Goal: Task Accomplishment & Management: Manage account settings

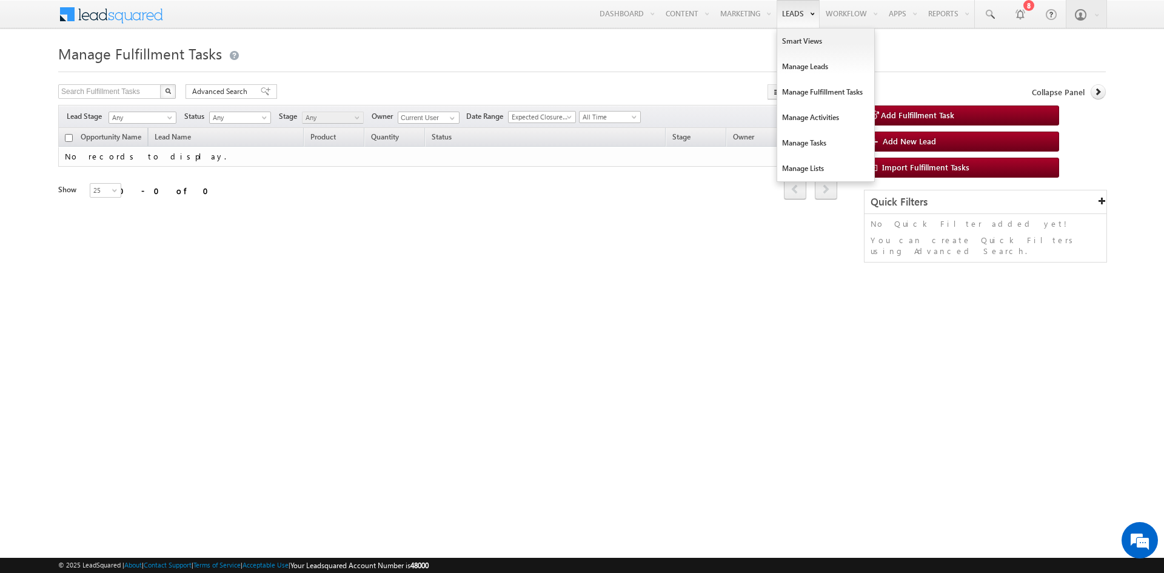
click at [791, 8] on link "Leads" at bounding box center [797, 14] width 43 height 28
click at [808, 68] on link "Manage Leads" at bounding box center [825, 66] width 97 height 25
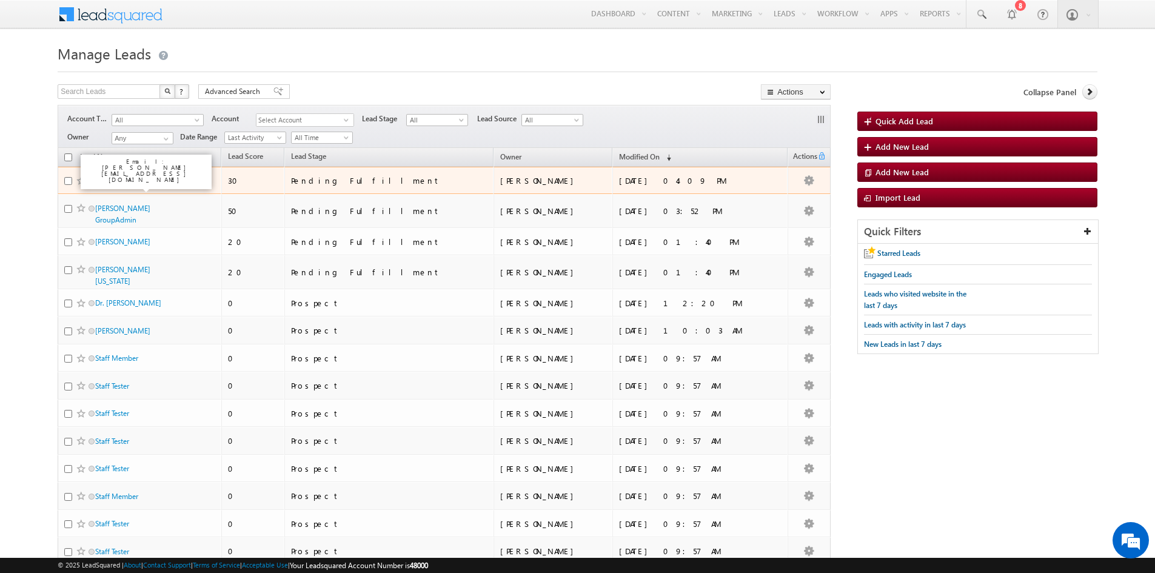
click at [124, 176] on link "[PERSON_NAME]" at bounding box center [122, 180] width 55 height 9
click at [118, 178] on link "[PERSON_NAME]" at bounding box center [122, 180] width 55 height 9
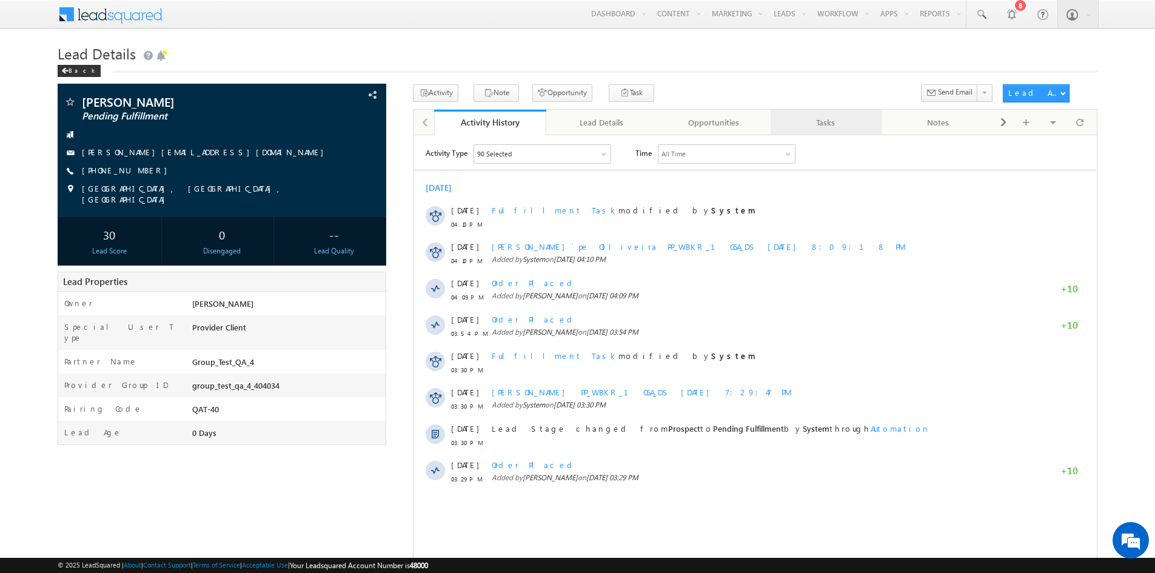
click at [855, 118] on div "Tasks" at bounding box center [826, 122] width 92 height 15
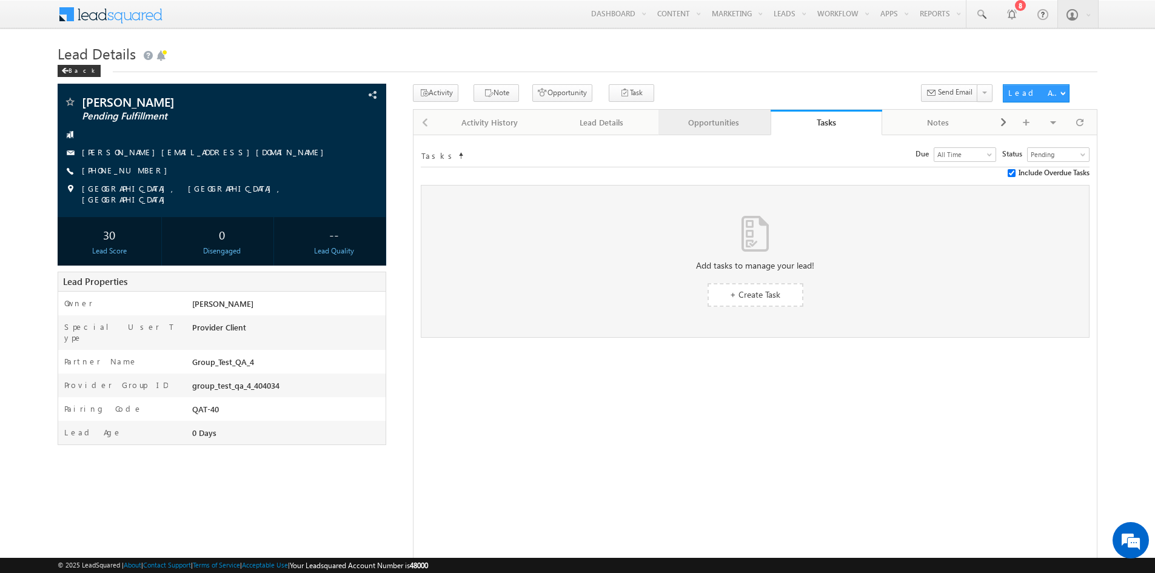
click at [739, 124] on div "Opportunities" at bounding box center [714, 122] width 92 height 15
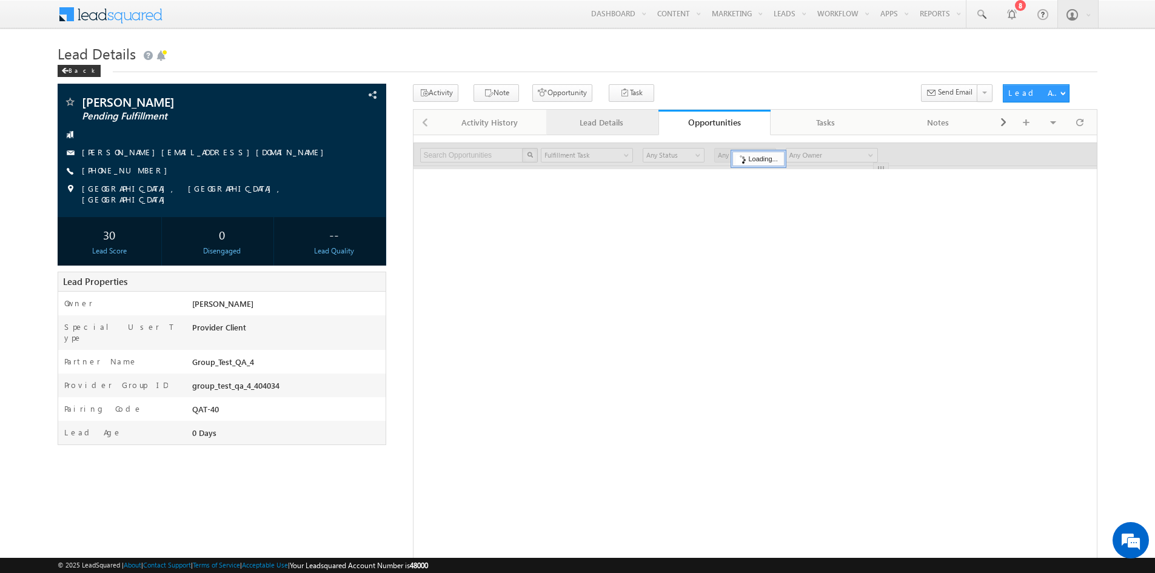
click at [622, 124] on div "Lead Details" at bounding box center [602, 122] width 92 height 15
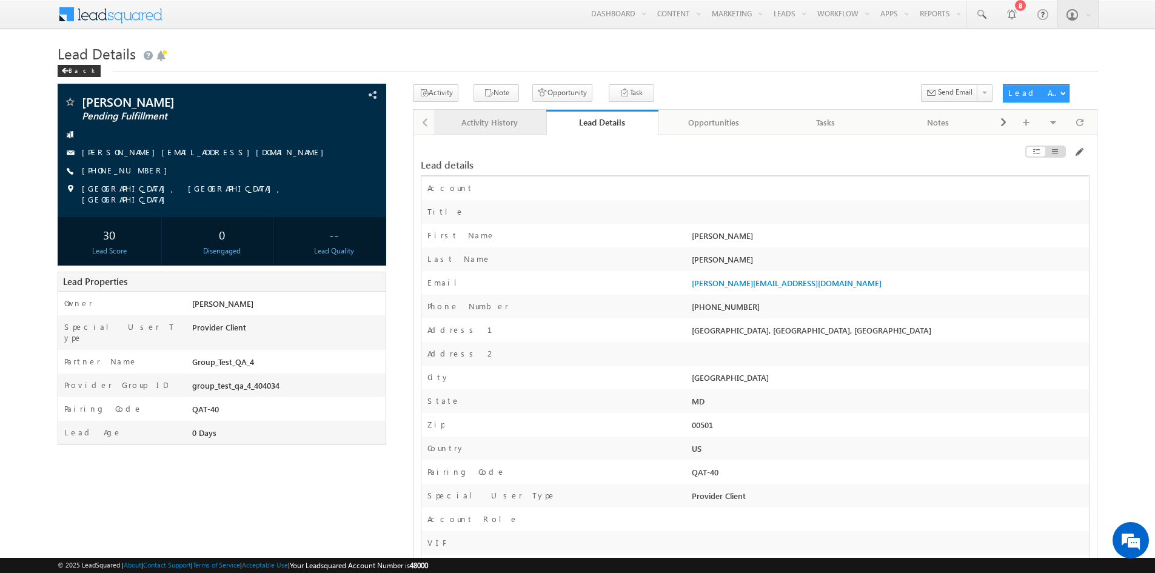
click at [478, 127] on div "Activity History" at bounding box center [490, 122] width 92 height 15
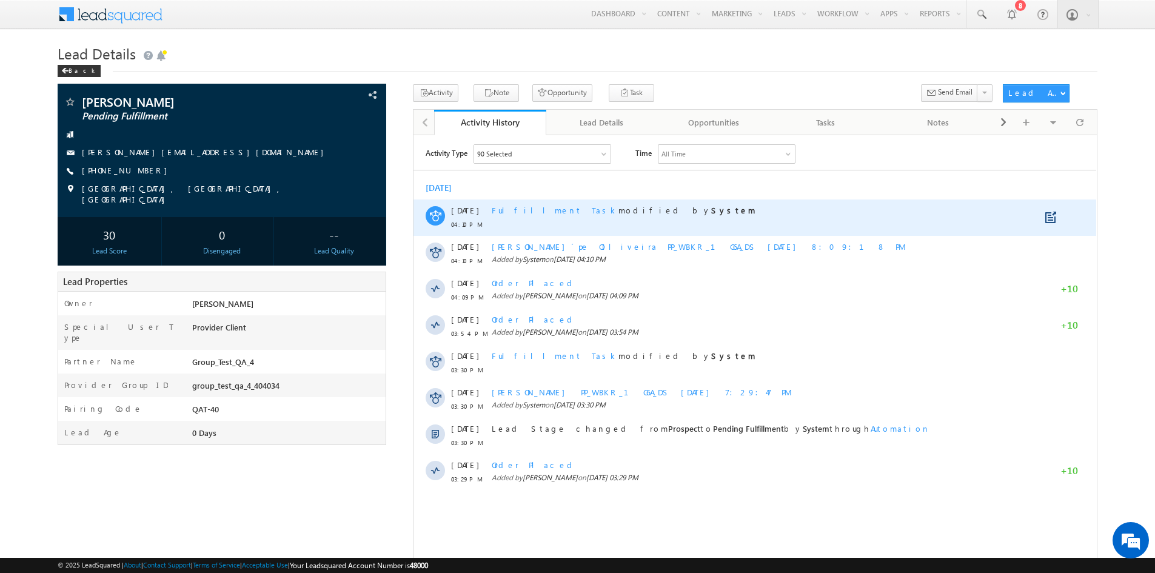
click at [524, 209] on span "Fulfillment Task" at bounding box center [555, 209] width 127 height 10
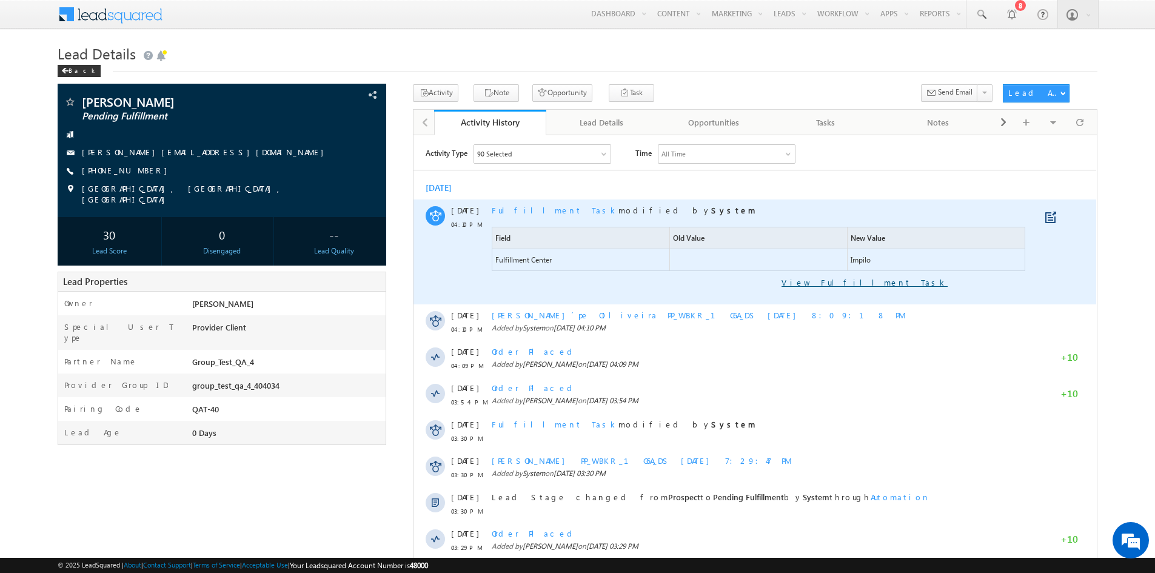
click at [918, 279] on link "View Fulfillment Task" at bounding box center [720, 281] width 456 height 11
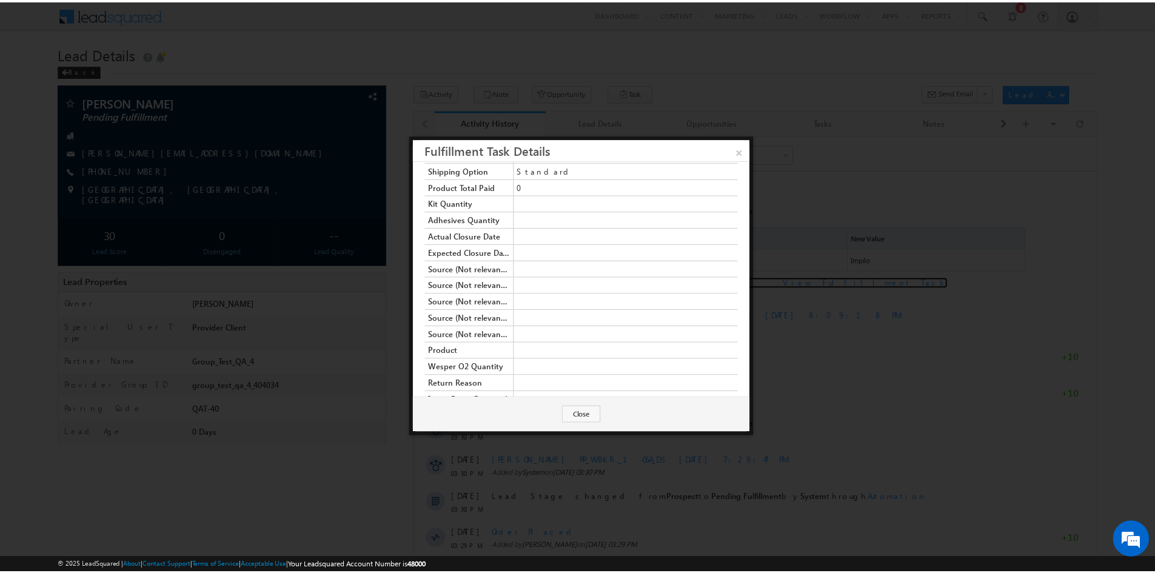
scroll to position [573, 0]
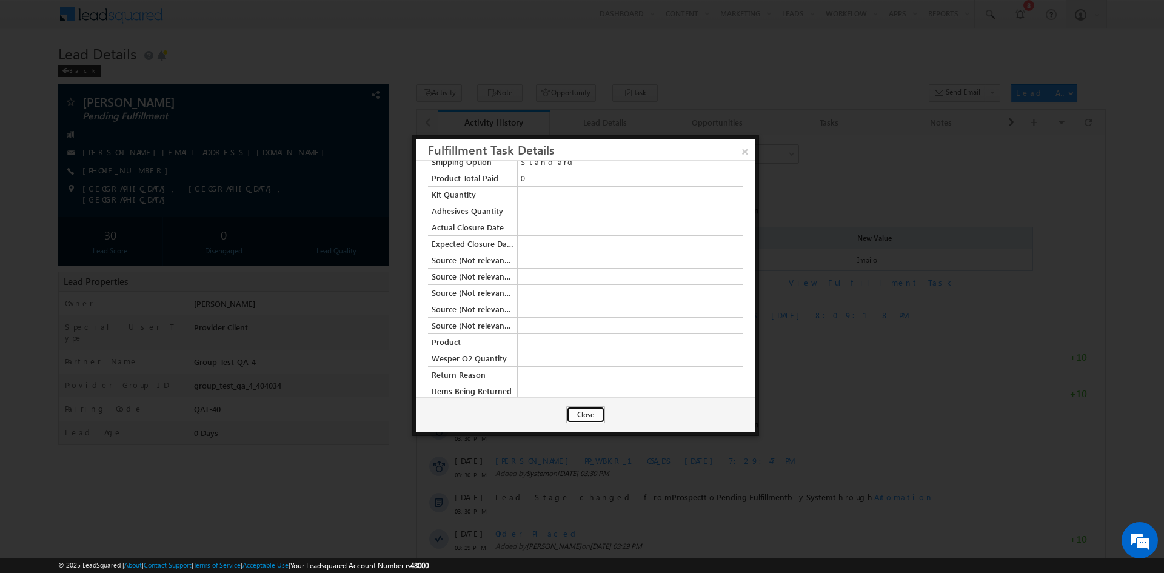
click at [588, 415] on button "Close" at bounding box center [585, 414] width 39 height 17
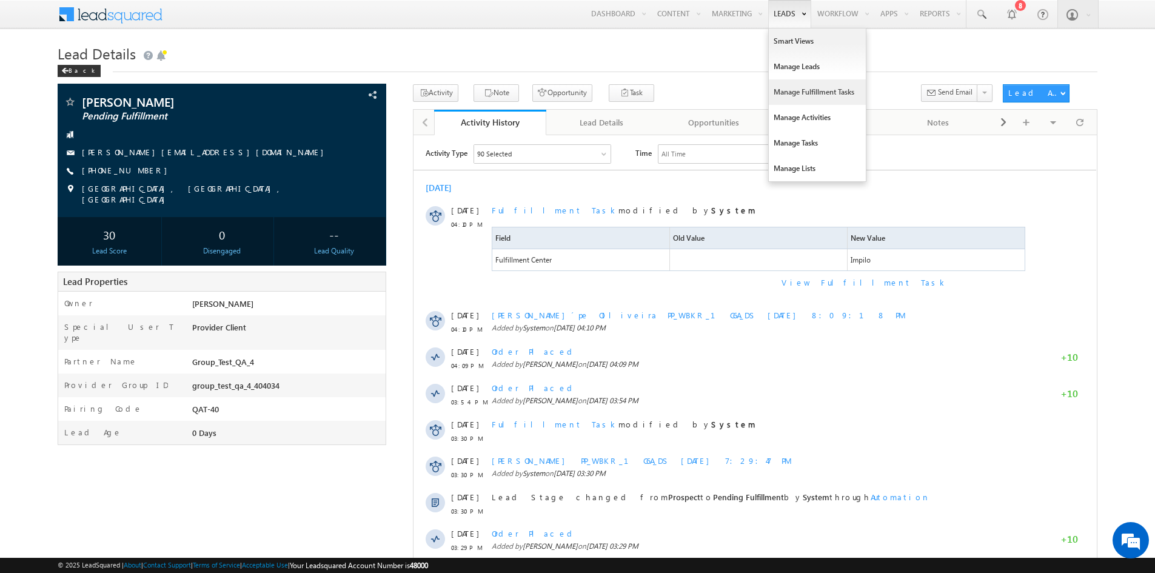
click at [790, 96] on link "Manage Fulfillment Tasks" at bounding box center [817, 91] width 97 height 25
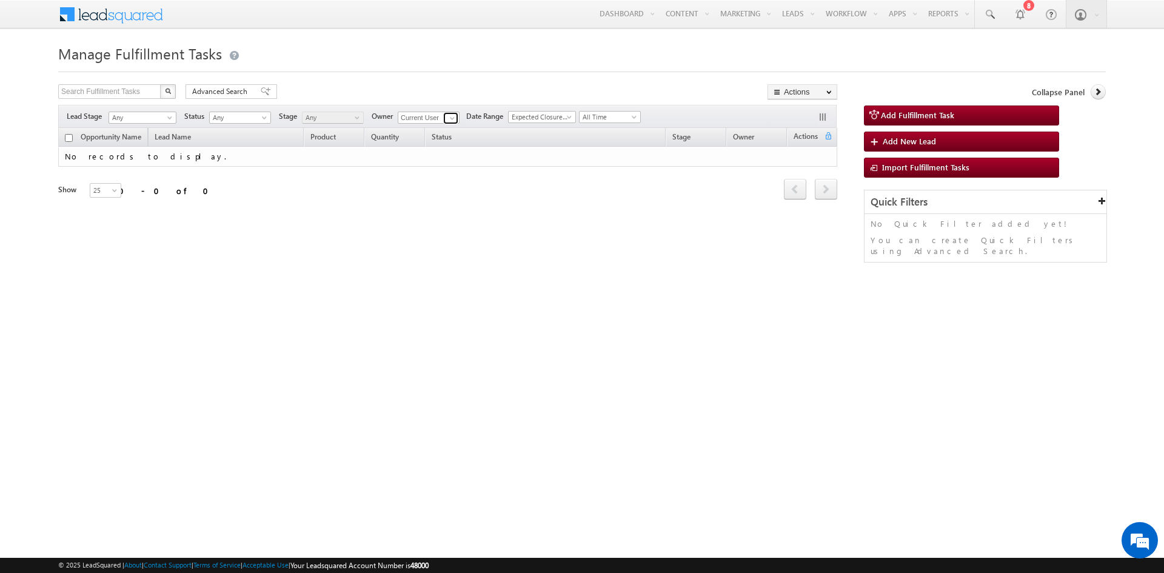
click at [448, 119] on link at bounding box center [450, 118] width 15 height 12
click at [441, 130] on link "Any" at bounding box center [429, 131] width 62 height 14
type input "Any"
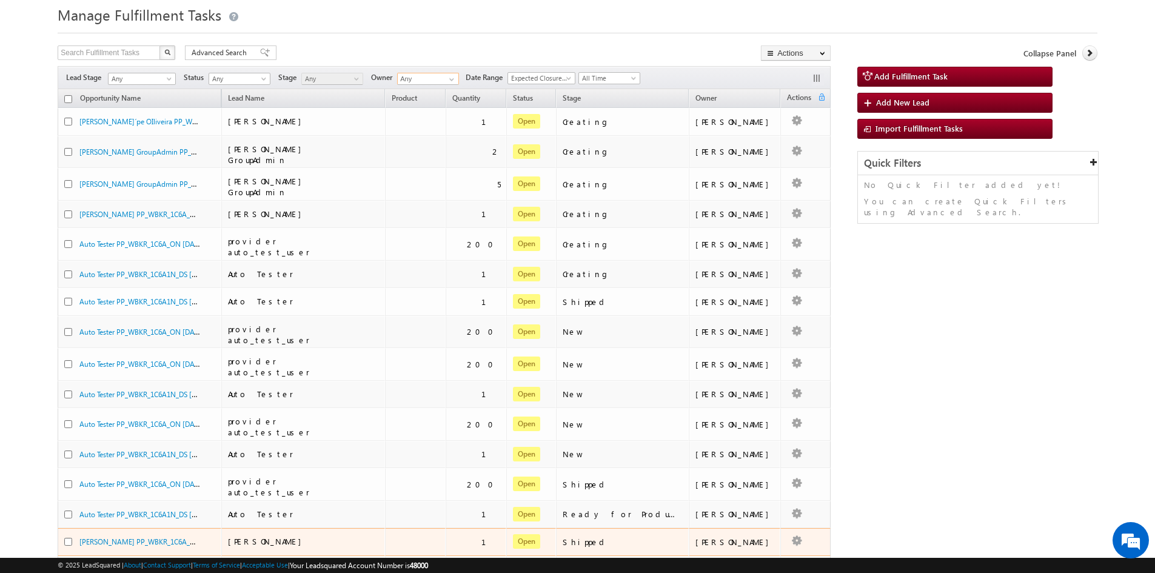
scroll to position [61, 0]
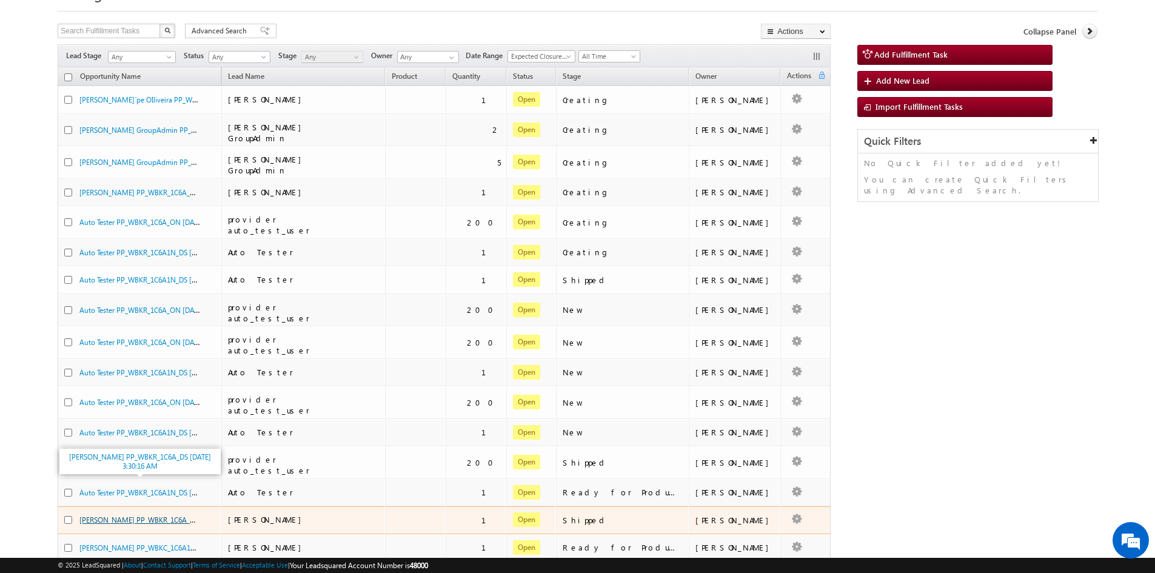
click at [141, 514] on link "John Doe PP_WBKR_1C6A_DS 10/14/2025 3:30:16 AM" at bounding box center [168, 519] width 179 height 10
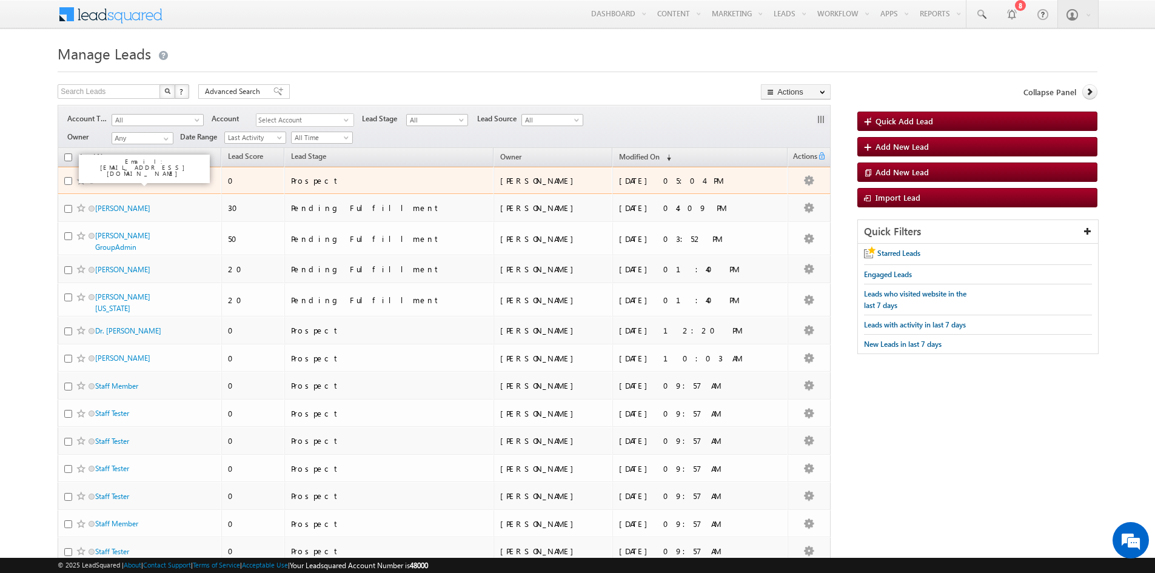
click at [114, 181] on link "Patient14 Lastname" at bounding box center [126, 180] width 62 height 9
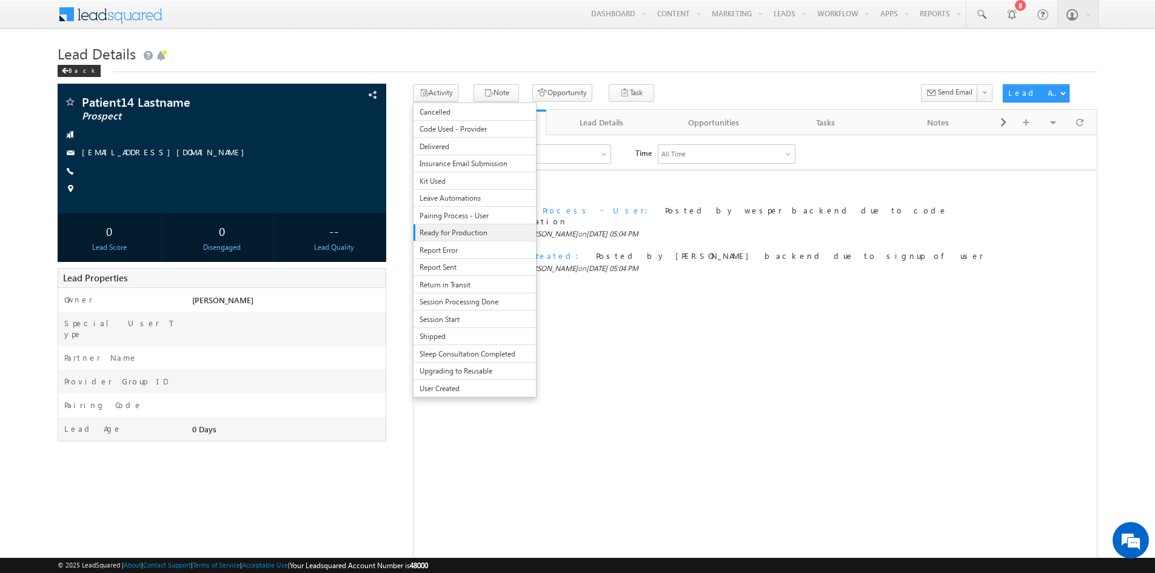
click at [478, 232] on span "Ready for Production" at bounding box center [471, 232] width 105 height 11
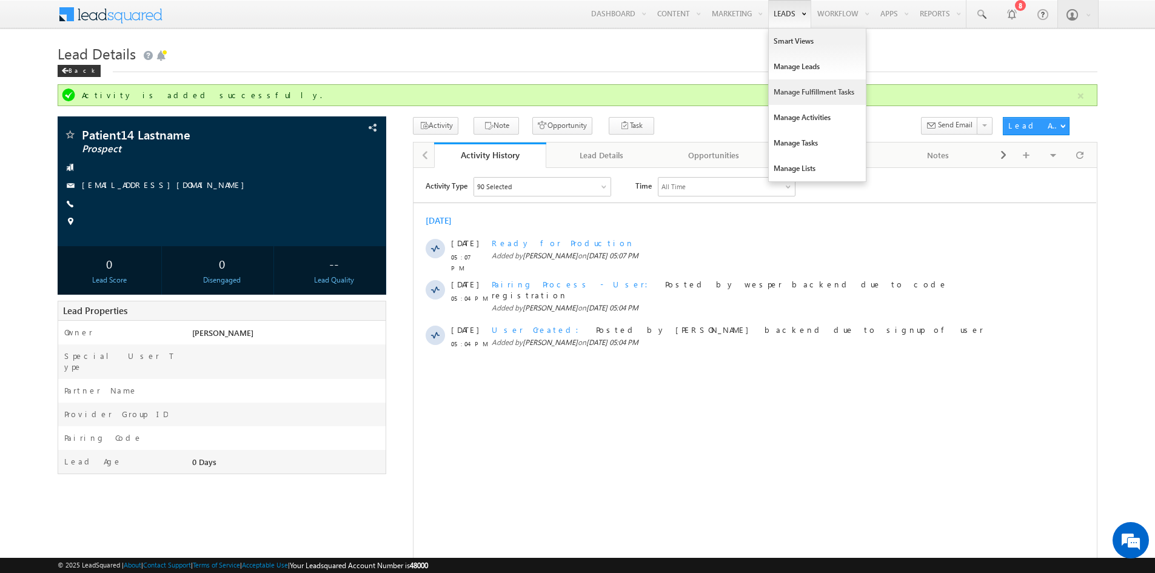
click at [796, 89] on link "Manage Fulfillment Tasks" at bounding box center [817, 91] width 97 height 25
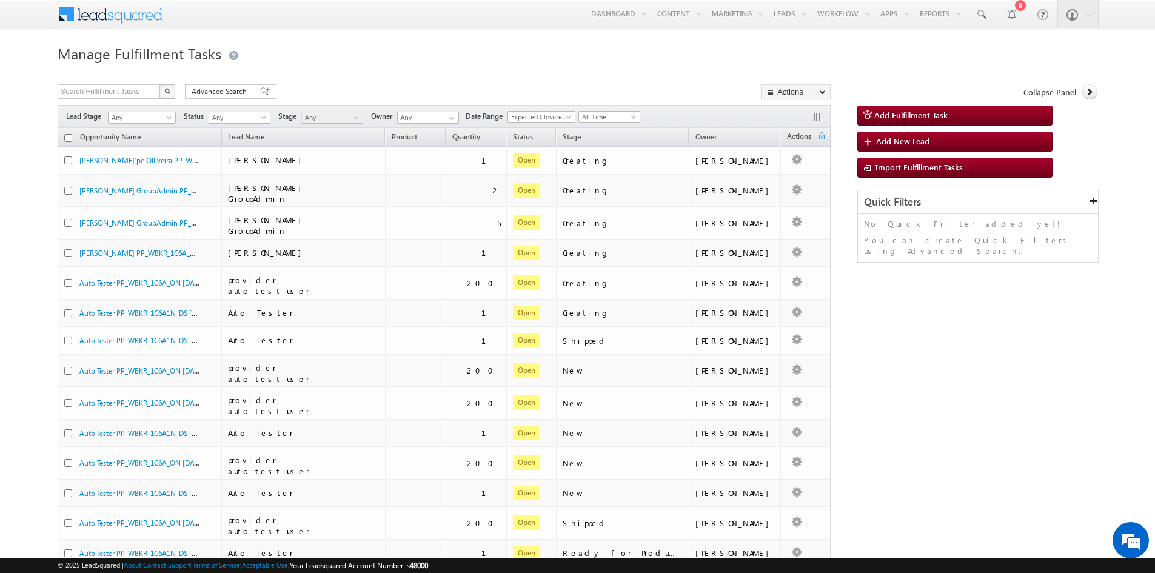
click at [683, 90] on div "Search Fulfillment Tasks X 438 results found Advanced Search Advanced search re…" at bounding box center [444, 93] width 773 height 18
click at [567, 119] on span "Expected Closure Date" at bounding box center [539, 117] width 63 height 11
click at [563, 172] on link "Created On" at bounding box center [545, 177] width 67 height 11
click at [550, 117] on span "Created On" at bounding box center [539, 117] width 63 height 11
click at [535, 174] on link "Created On" at bounding box center [545, 177] width 67 height 11
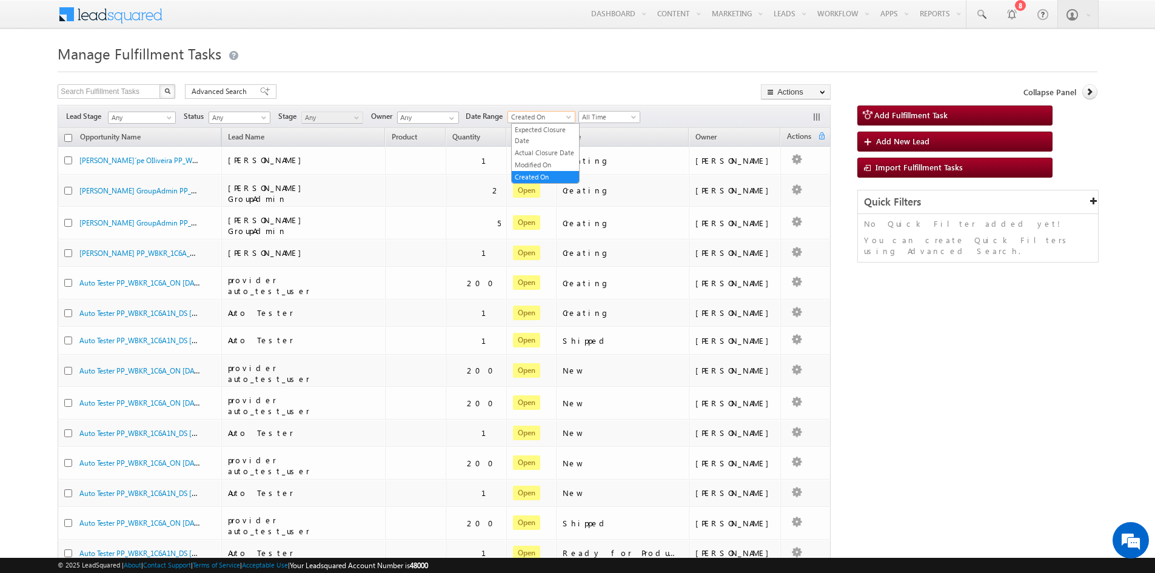
click at [559, 113] on span "Created On" at bounding box center [539, 117] width 63 height 11
click at [649, 116] on div "Lead Stage Any Any Activity Type Fulfillment Task Fulfillment Task Status Any O…" at bounding box center [444, 116] width 772 height 23
click at [622, 113] on span "All Time" at bounding box center [608, 117] width 58 height 11
click at [617, 167] on link "[DATE]" at bounding box center [612, 168] width 61 height 11
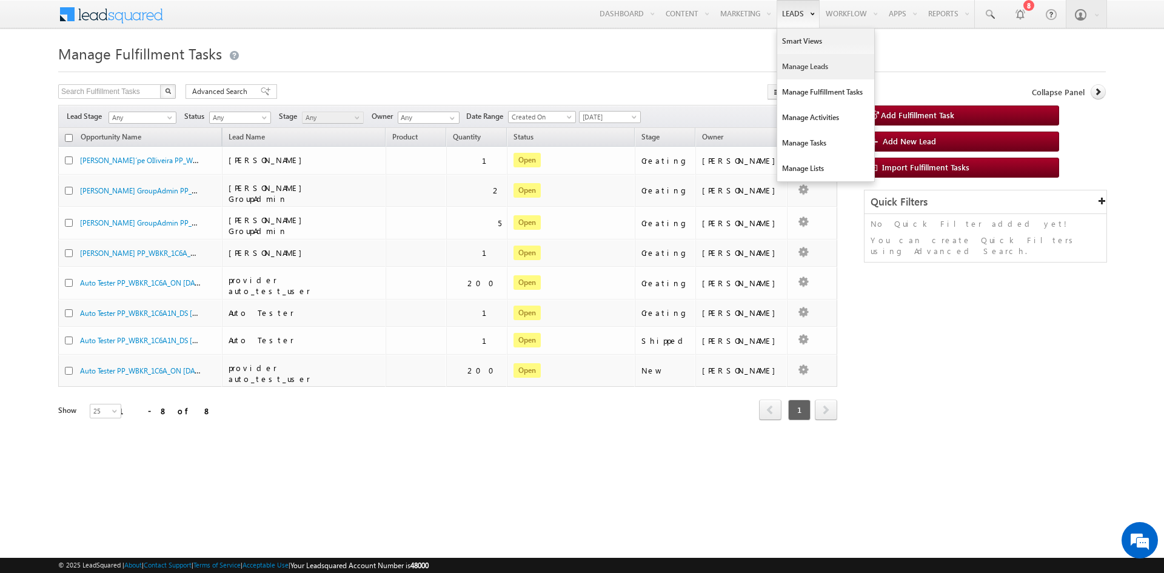
click at [790, 73] on link "Manage Leads" at bounding box center [825, 66] width 97 height 25
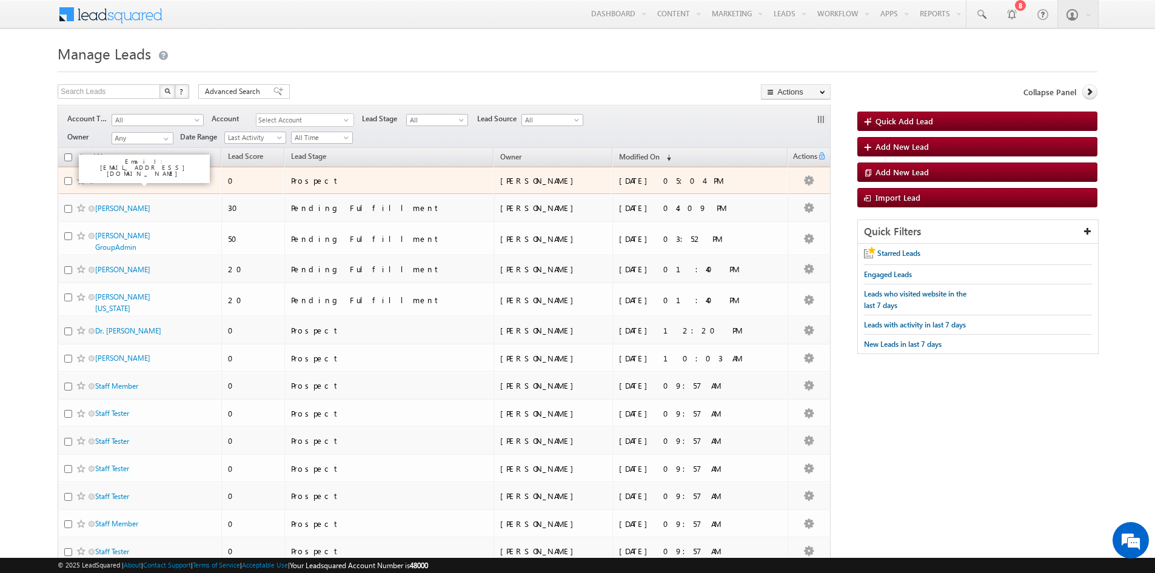
click at [135, 179] on link "Patient14 Lastname" at bounding box center [126, 180] width 62 height 9
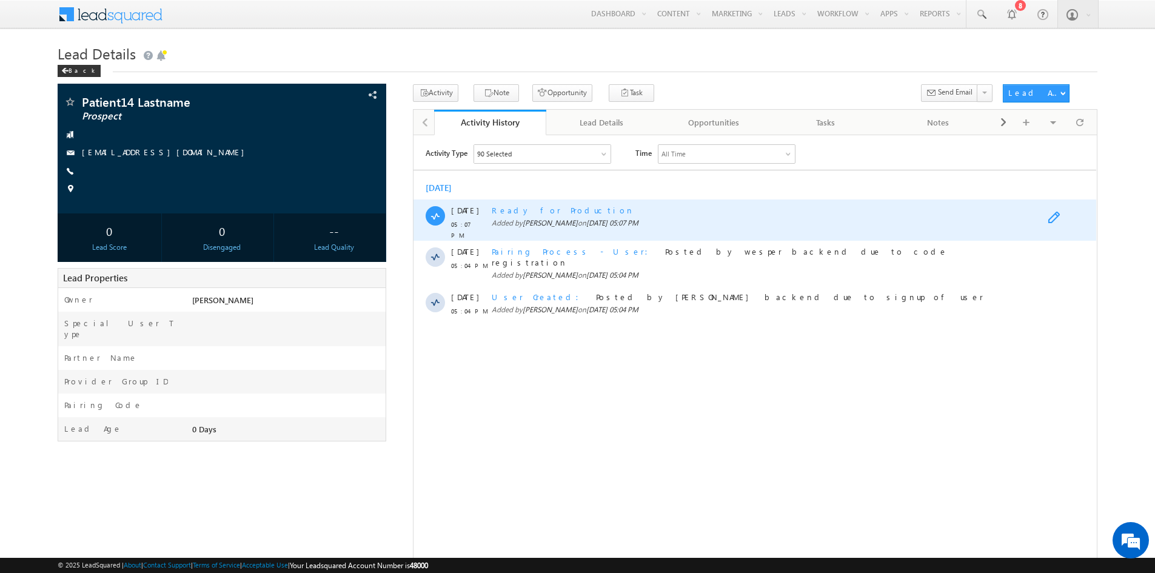
click at [1053, 216] on span at bounding box center [1056, 218] width 19 height 15
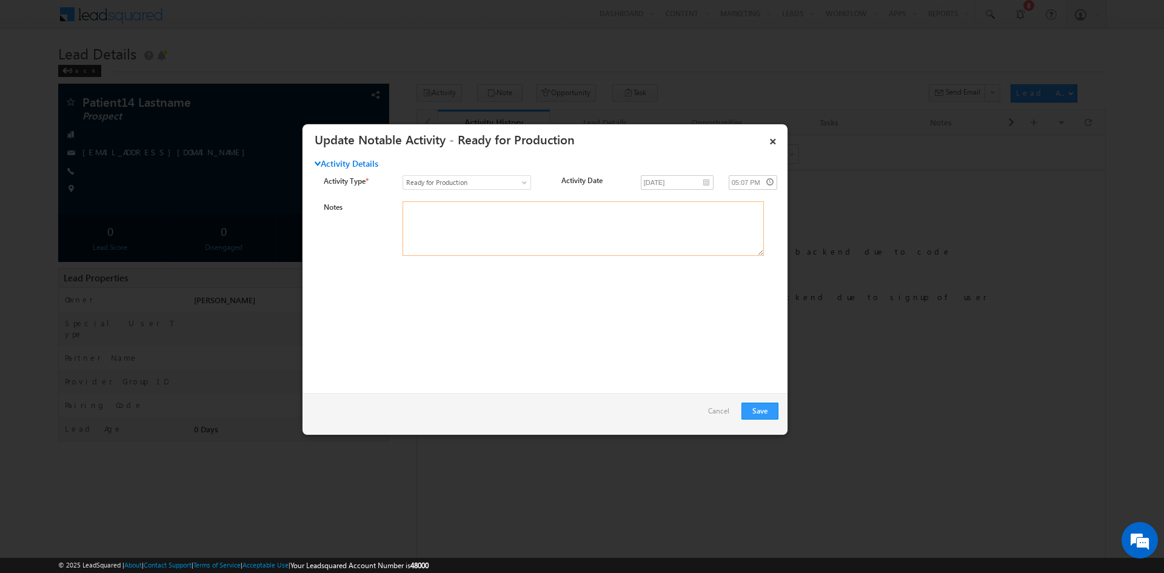
click at [475, 213] on textarea "Notes" at bounding box center [582, 228] width 361 height 55
click at [464, 187] on span "Ready for Production" at bounding box center [460, 182] width 115 height 11
click at [722, 409] on link "Cancel" at bounding box center [721, 413] width 27 height 23
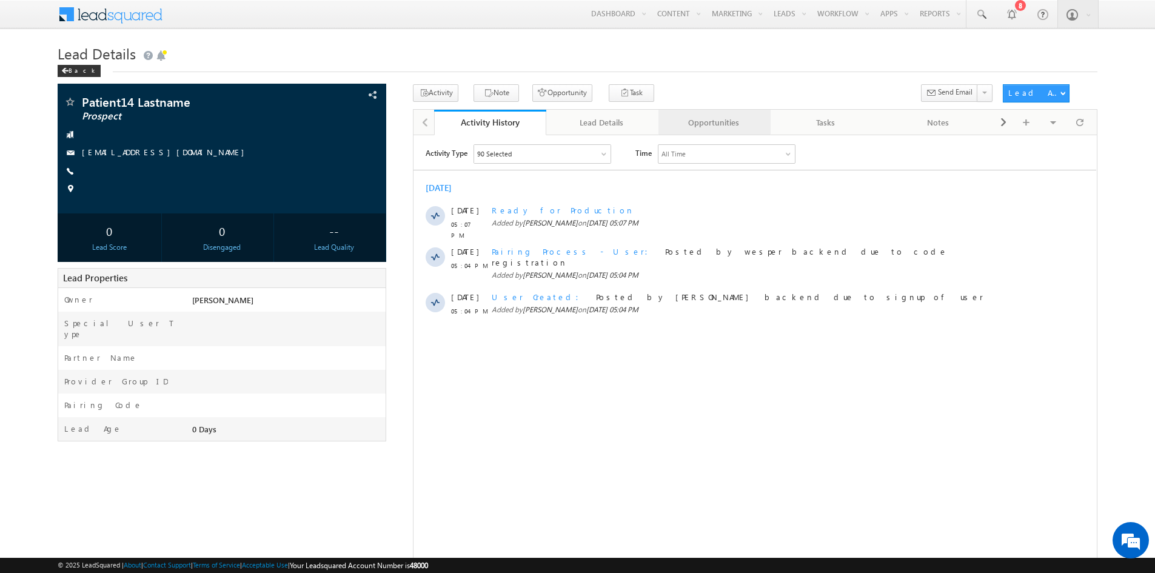
click at [709, 129] on div "Opportunities" at bounding box center [714, 122] width 92 height 15
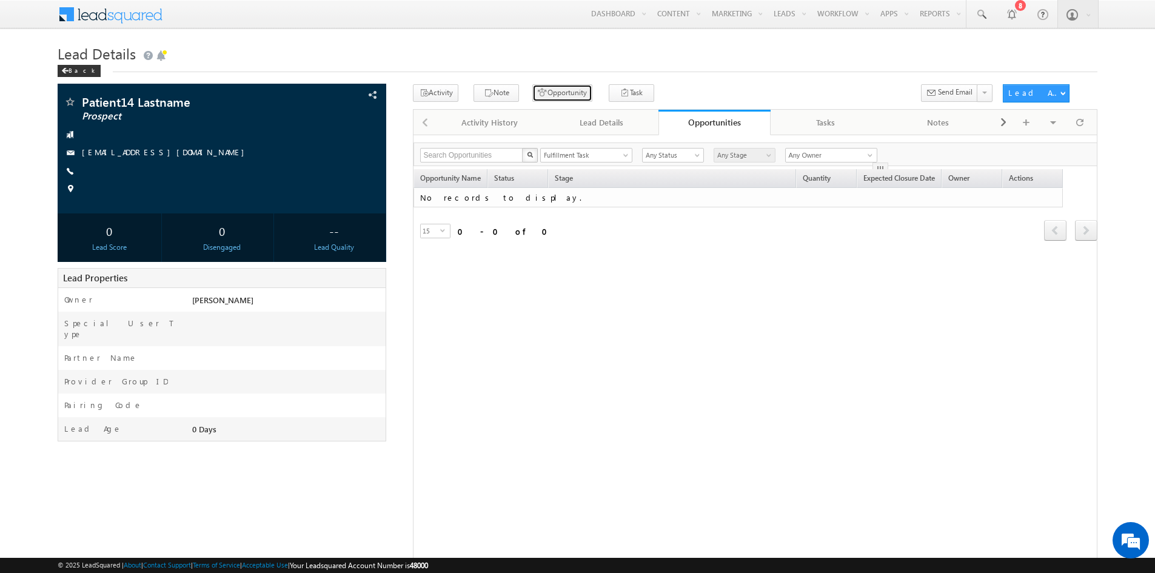
click at [539, 90] on button "Opportunity" at bounding box center [562, 93] width 60 height 18
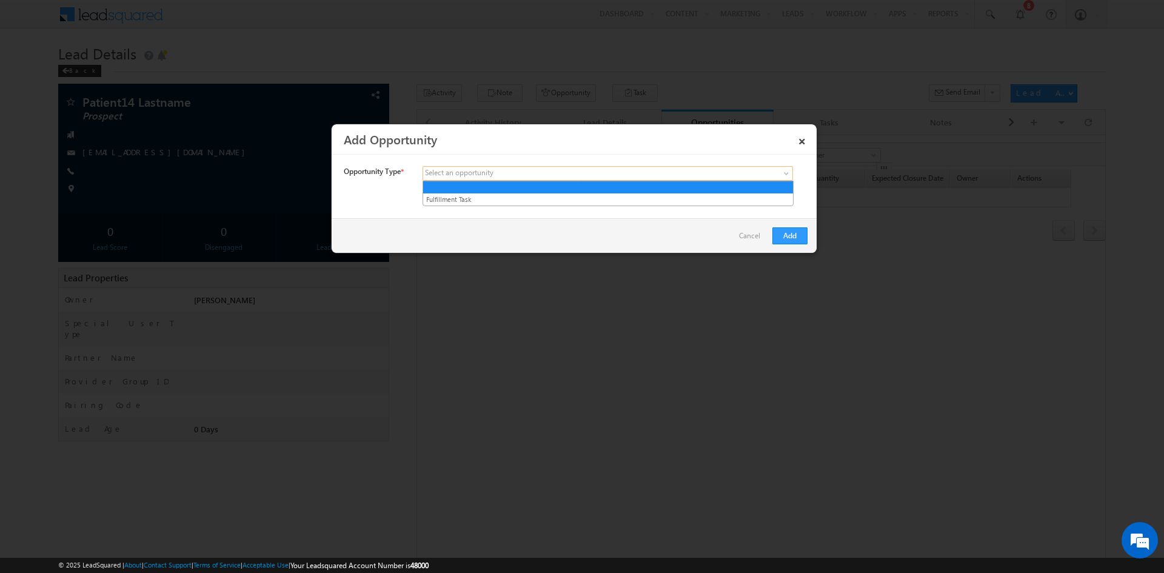
click at [499, 169] on span at bounding box center [517, 173] width 189 height 11
click at [489, 195] on link "Fulfillment Task" at bounding box center [608, 199] width 370 height 11
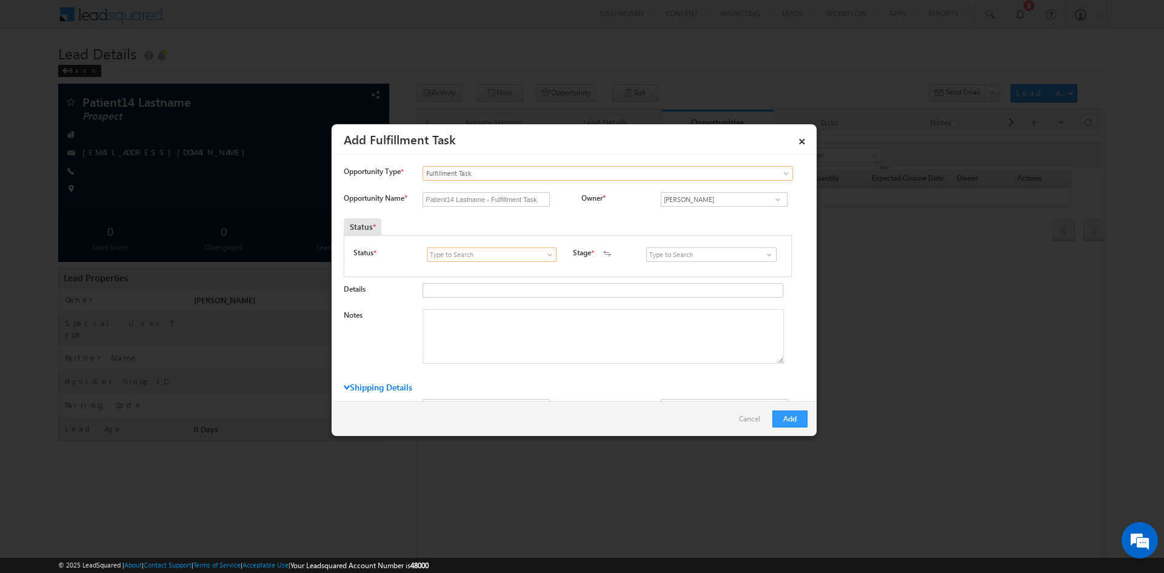
click at [497, 253] on input at bounding box center [492, 254] width 130 height 15
click at [551, 255] on span at bounding box center [550, 255] width 12 height 10
click at [508, 275] on link "Won" at bounding box center [492, 281] width 130 height 14
type input "Won"
click at [698, 254] on input at bounding box center [711, 254] width 130 height 15
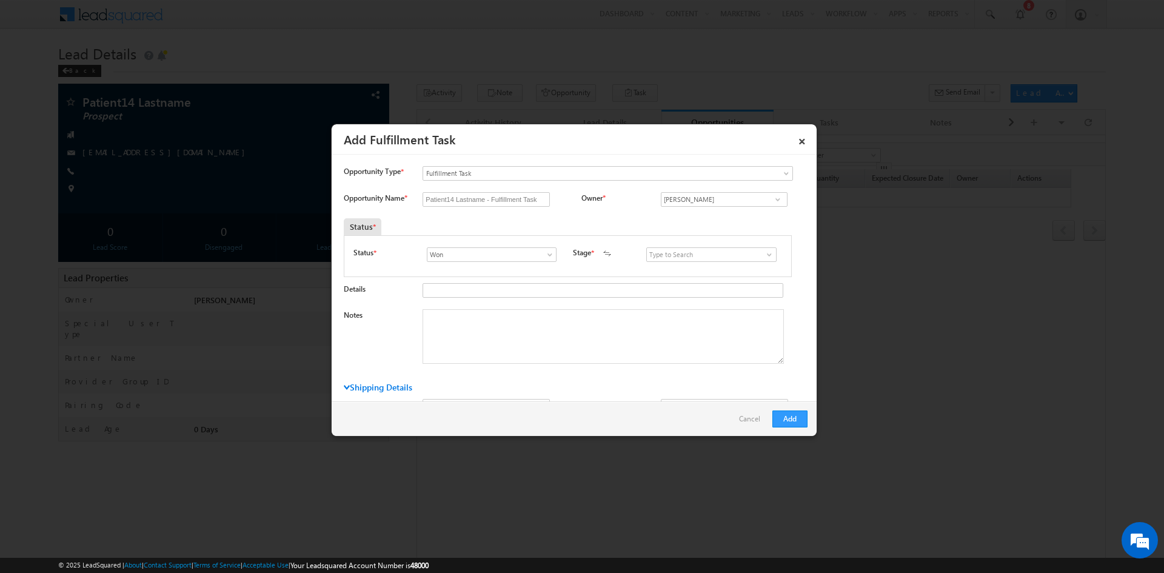
click at [762, 260] on link at bounding box center [765, 255] width 15 height 12
drag, startPoint x: 677, startPoint y: 267, endPoint x: 682, endPoint y: 263, distance: 6.9
click at [677, 267] on link "Delivered" at bounding box center [711, 269] width 130 height 14
type input "Delivered"
click at [587, 291] on input "Details" at bounding box center [602, 290] width 361 height 15
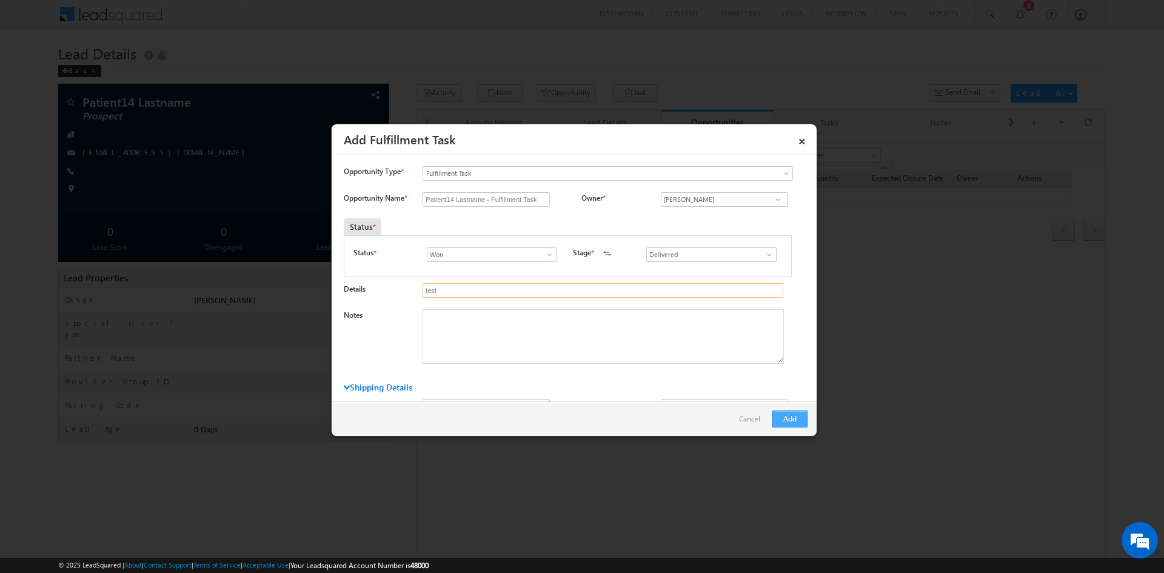
type input "test"
click at [793, 415] on button "Add" at bounding box center [789, 418] width 35 height 17
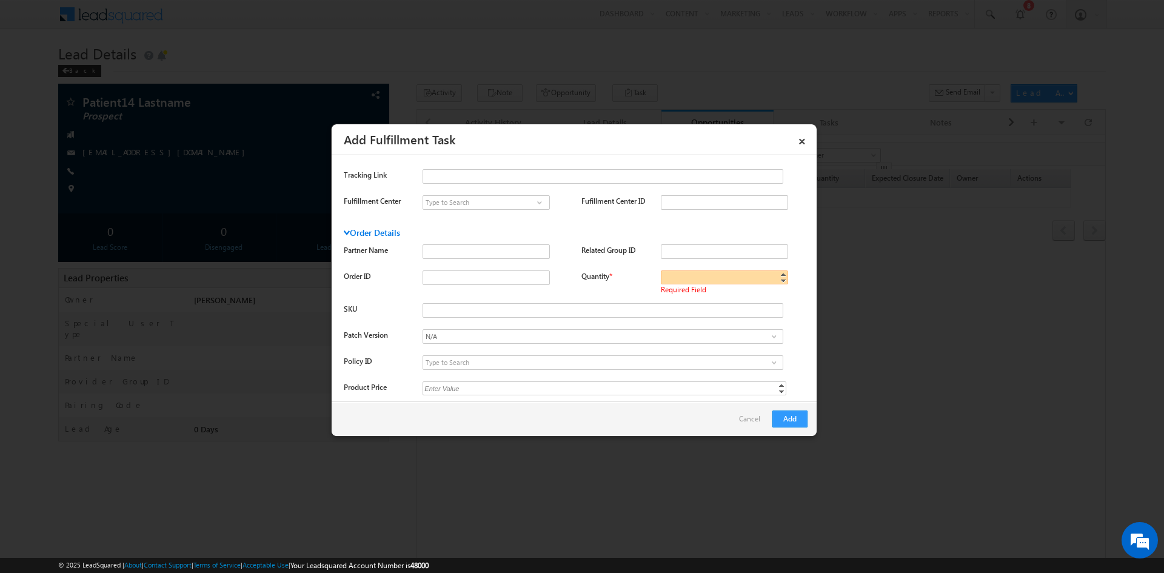
click at [729, 278] on input "Quantity *" at bounding box center [724, 277] width 127 height 14
type input "1"
click at [778, 277] on link "Increment" at bounding box center [783, 274] width 10 height 6
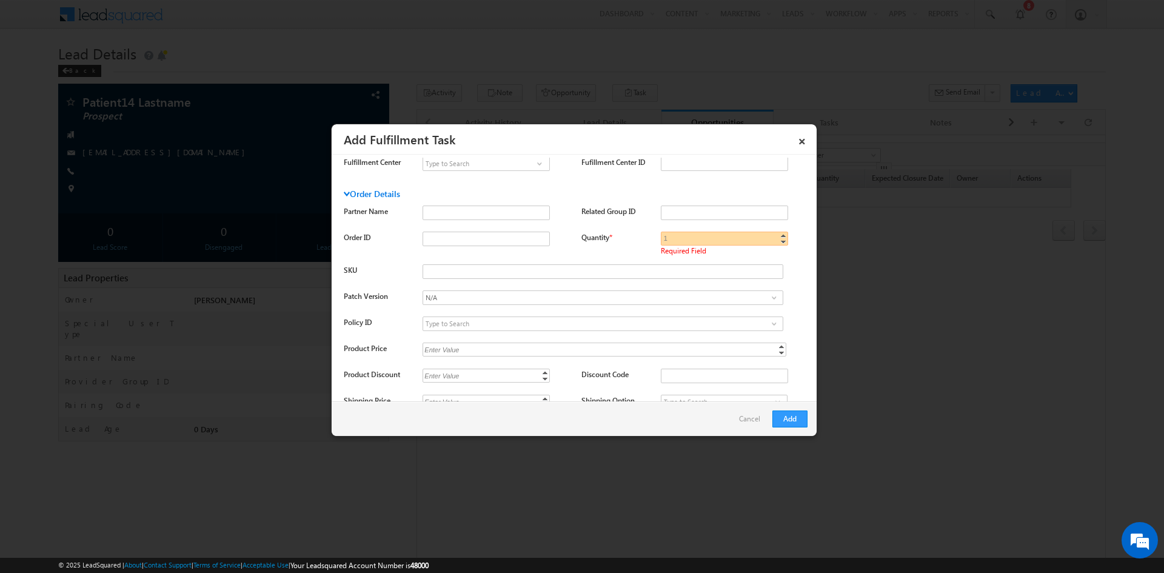
scroll to position [473, 0]
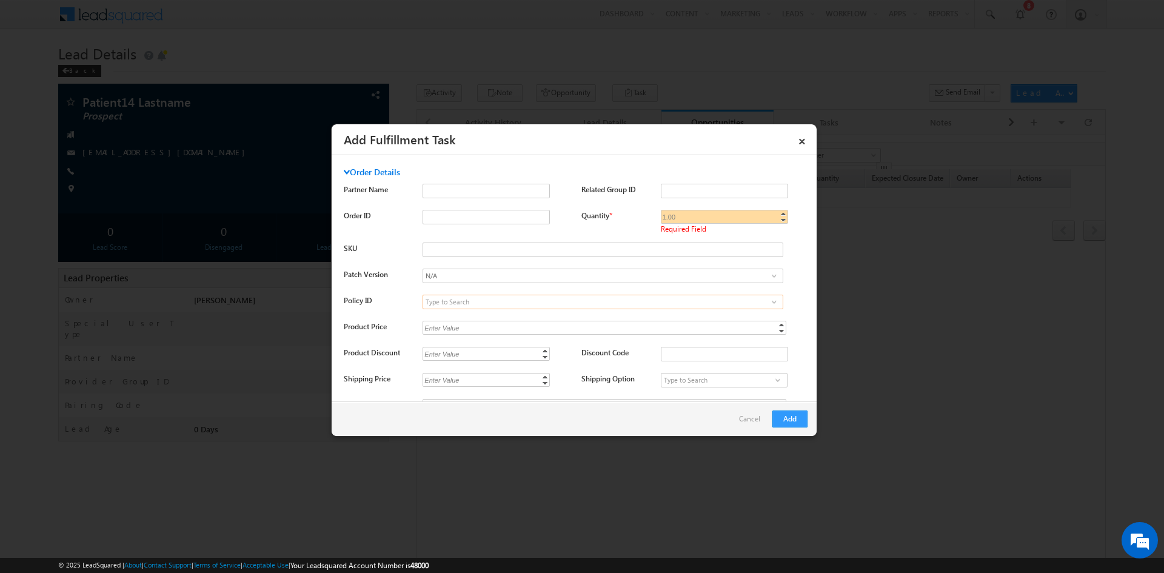
click at [496, 304] on input at bounding box center [602, 302] width 360 height 15
click at [772, 303] on span at bounding box center [774, 302] width 10 height 10
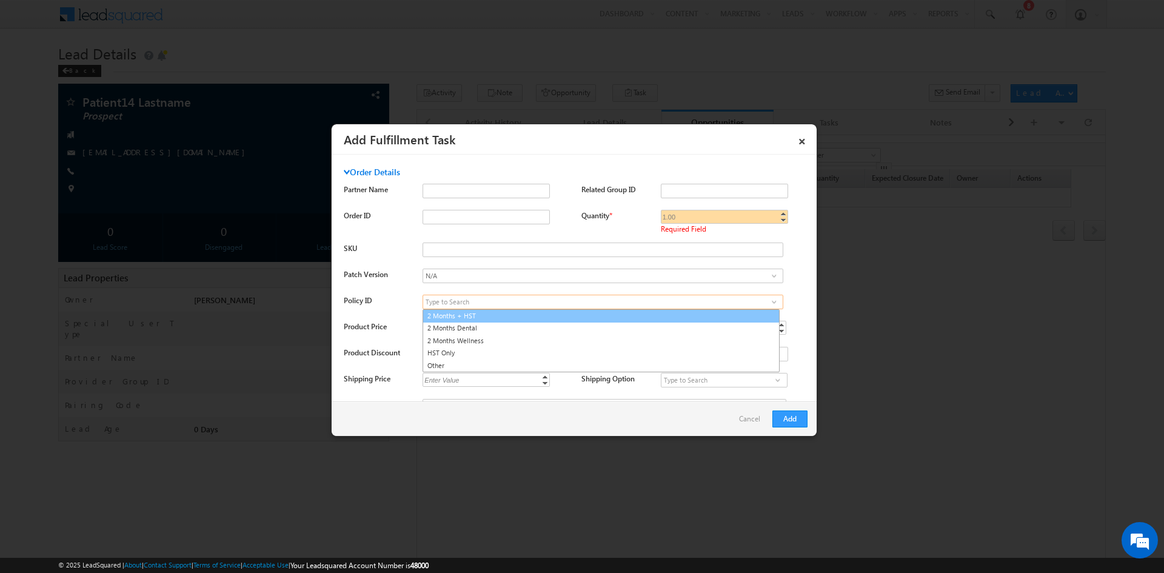
click at [499, 318] on link "2 Months + HST" at bounding box center [600, 316] width 357 height 14
type input "2 Months + HST"
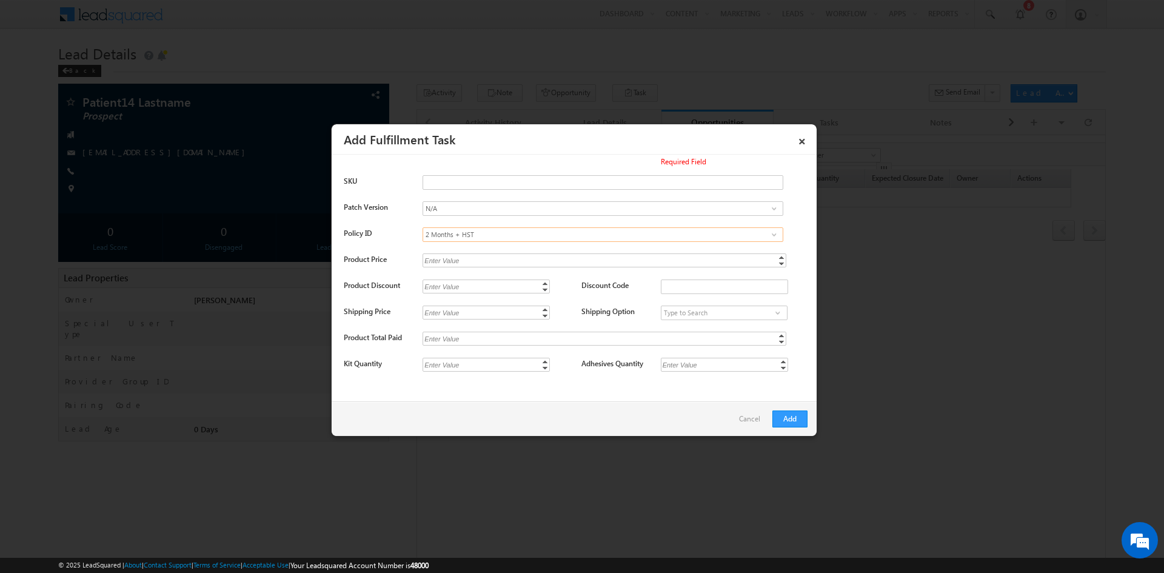
scroll to position [541, 0]
click at [461, 369] on input "Kit Quantity" at bounding box center [485, 365] width 127 height 14
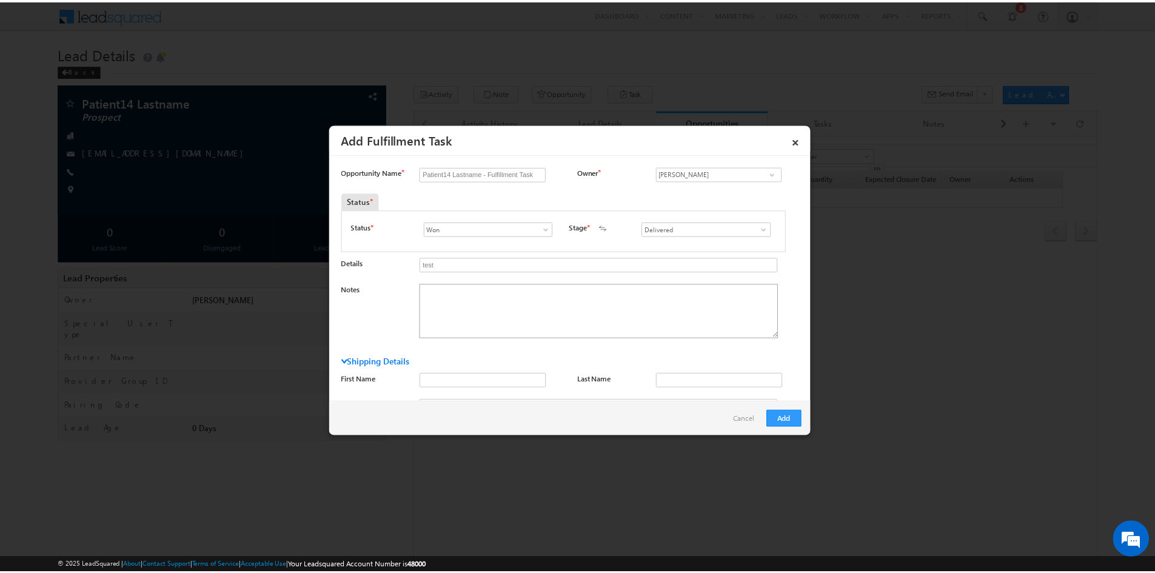
scroll to position [0, 0]
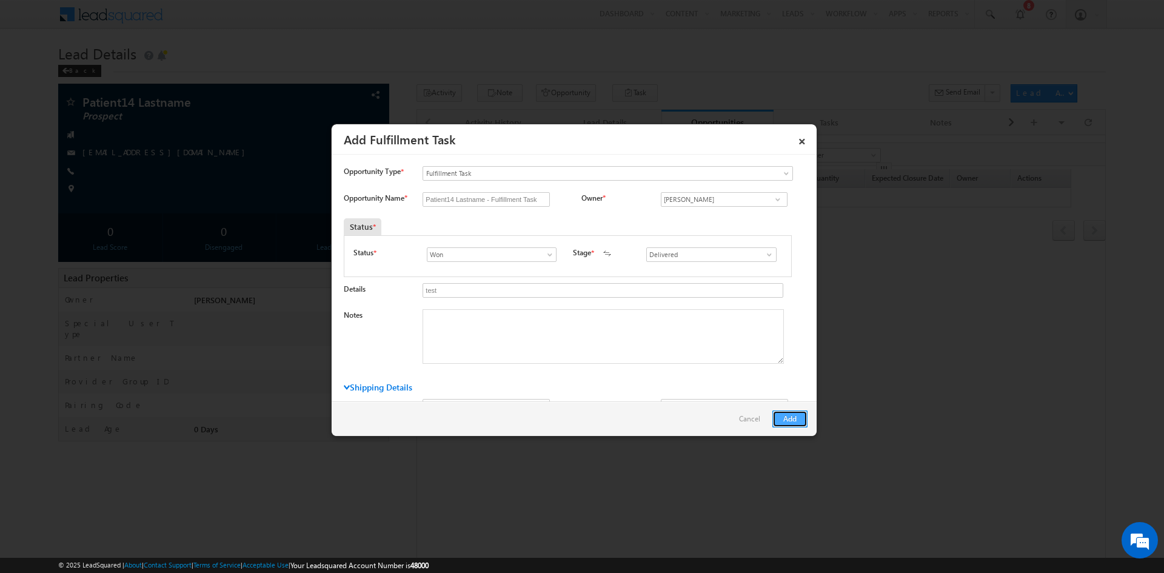
click at [789, 415] on button "Add" at bounding box center [789, 418] width 35 height 17
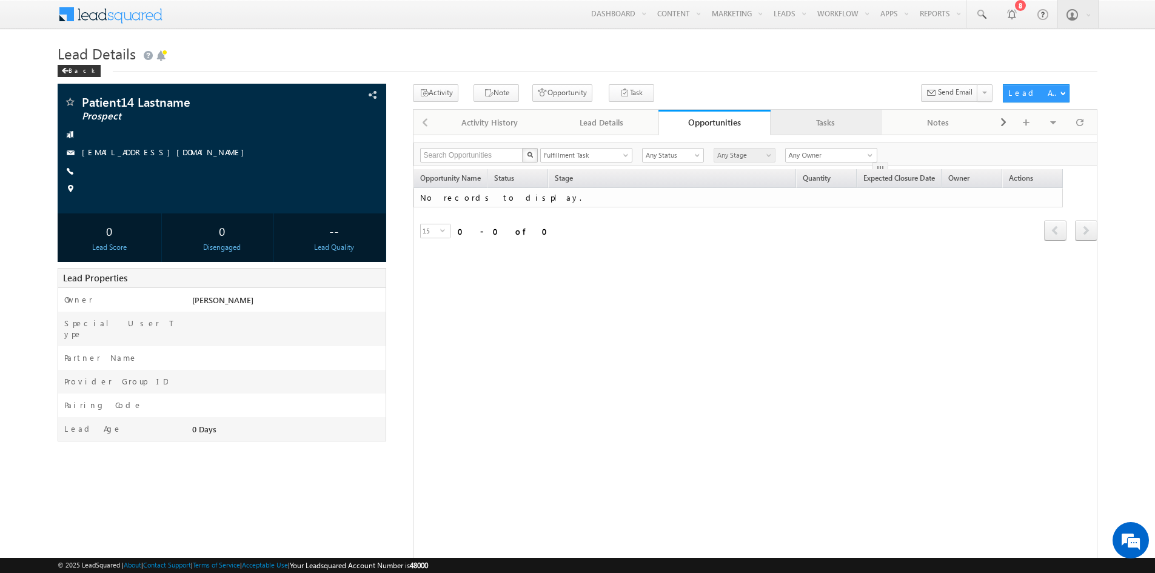
click at [816, 121] on div "Tasks" at bounding box center [826, 122] width 92 height 15
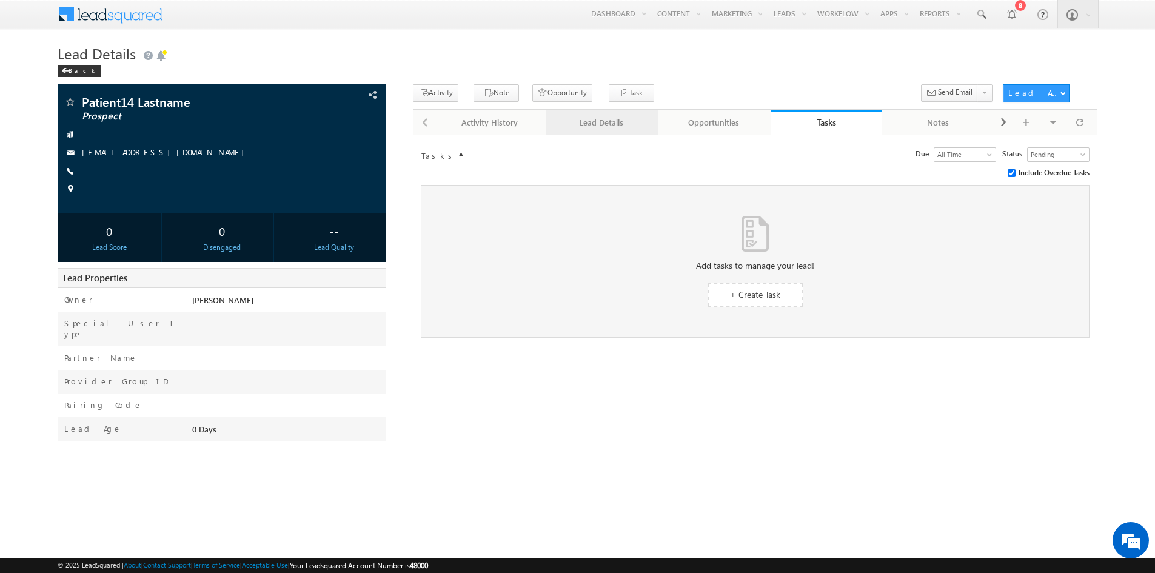
click at [609, 112] on link "Lead Details" at bounding box center [602, 122] width 112 height 25
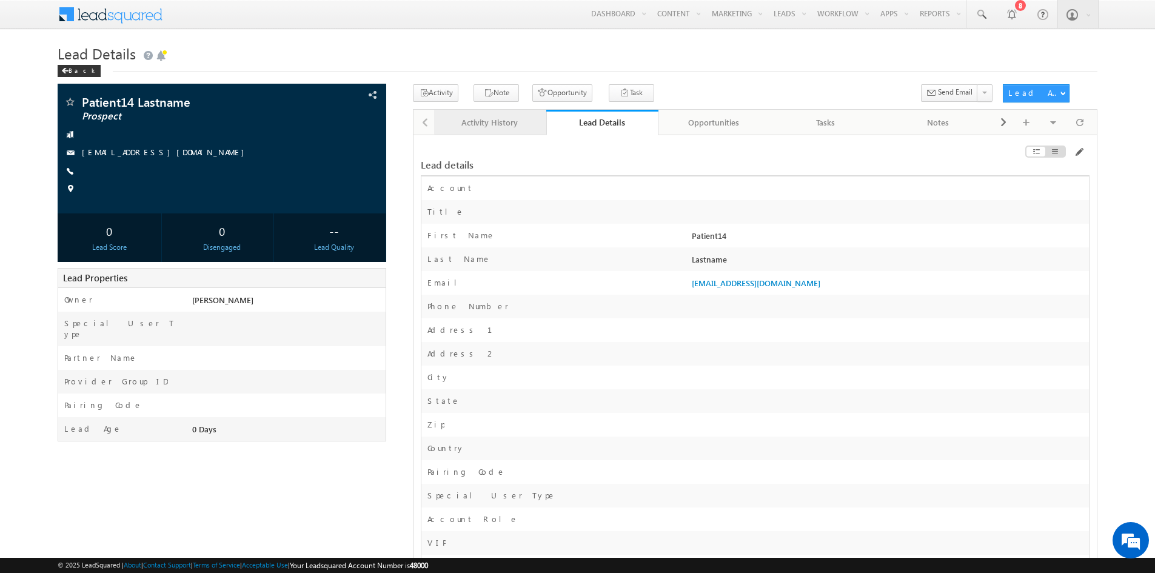
click at [472, 116] on div "Activity History" at bounding box center [490, 122] width 92 height 15
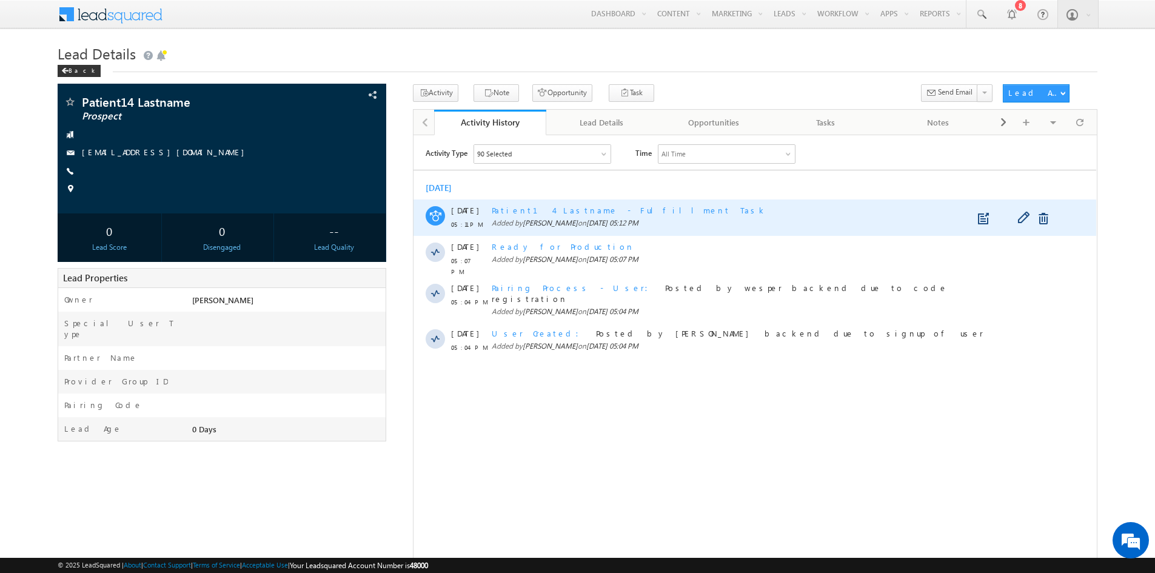
click at [587, 209] on span "Patient14 Lastname - Fulfillment Task" at bounding box center [629, 209] width 275 height 10
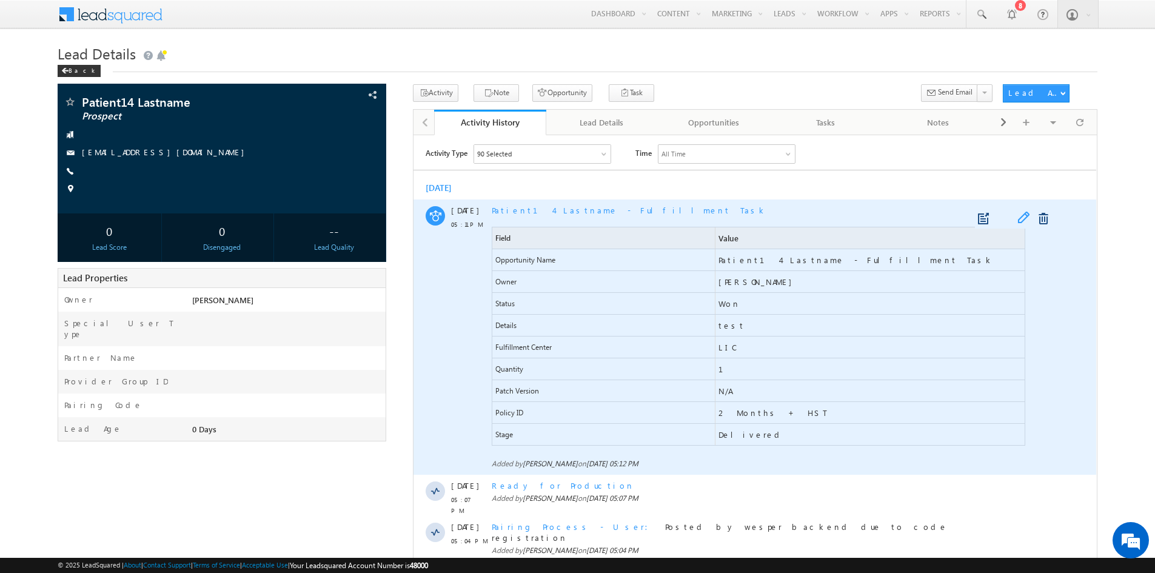
click at [1023, 215] on span at bounding box center [1026, 218] width 19 height 15
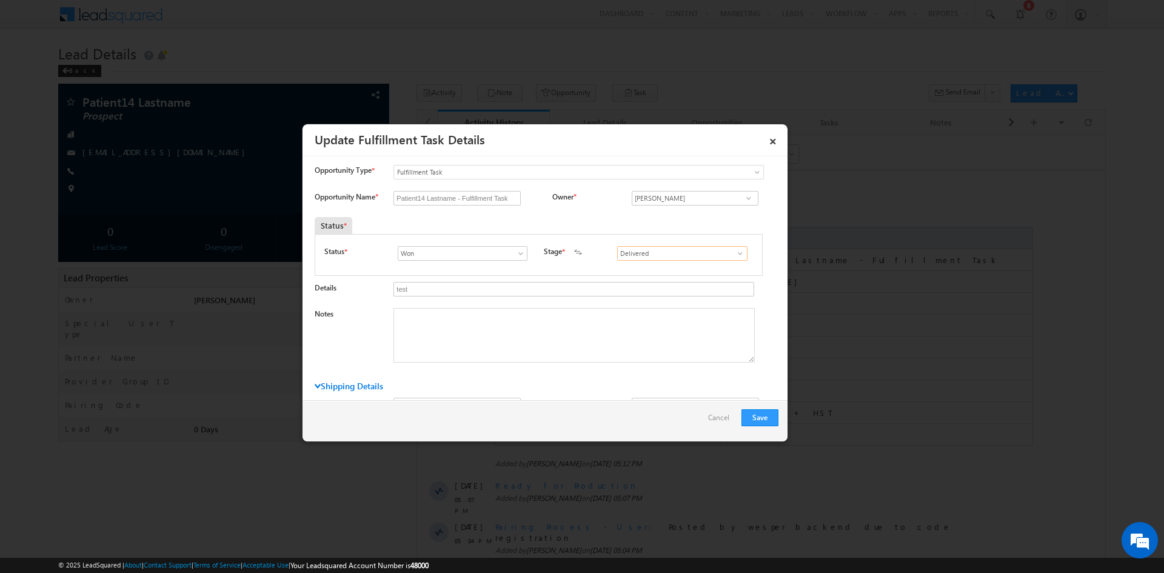
click at [679, 253] on input "Delivered" at bounding box center [682, 253] width 130 height 15
click at [735, 255] on span at bounding box center [740, 254] width 12 height 10
click at [734, 235] on div "Status * Open Won Lost Won Stage * Delivered Returned Merged Deleted Merged" at bounding box center [539, 255] width 449 height 42
click at [712, 418] on link "Cancel" at bounding box center [721, 420] width 27 height 23
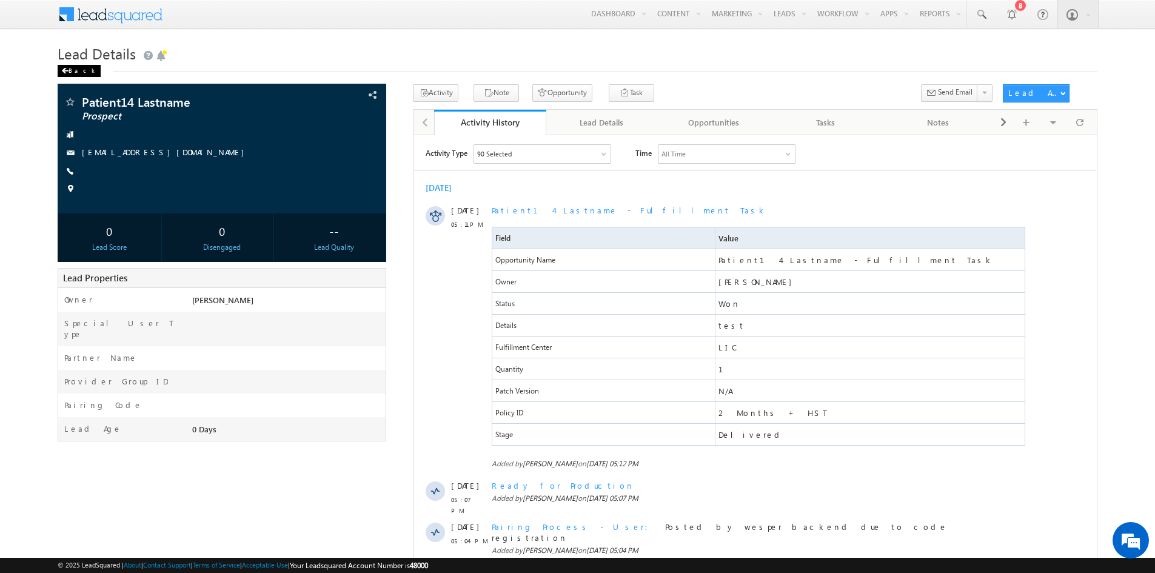
click at [64, 70] on span at bounding box center [64, 71] width 7 height 6
